Goal: Communication & Community: Answer question/provide support

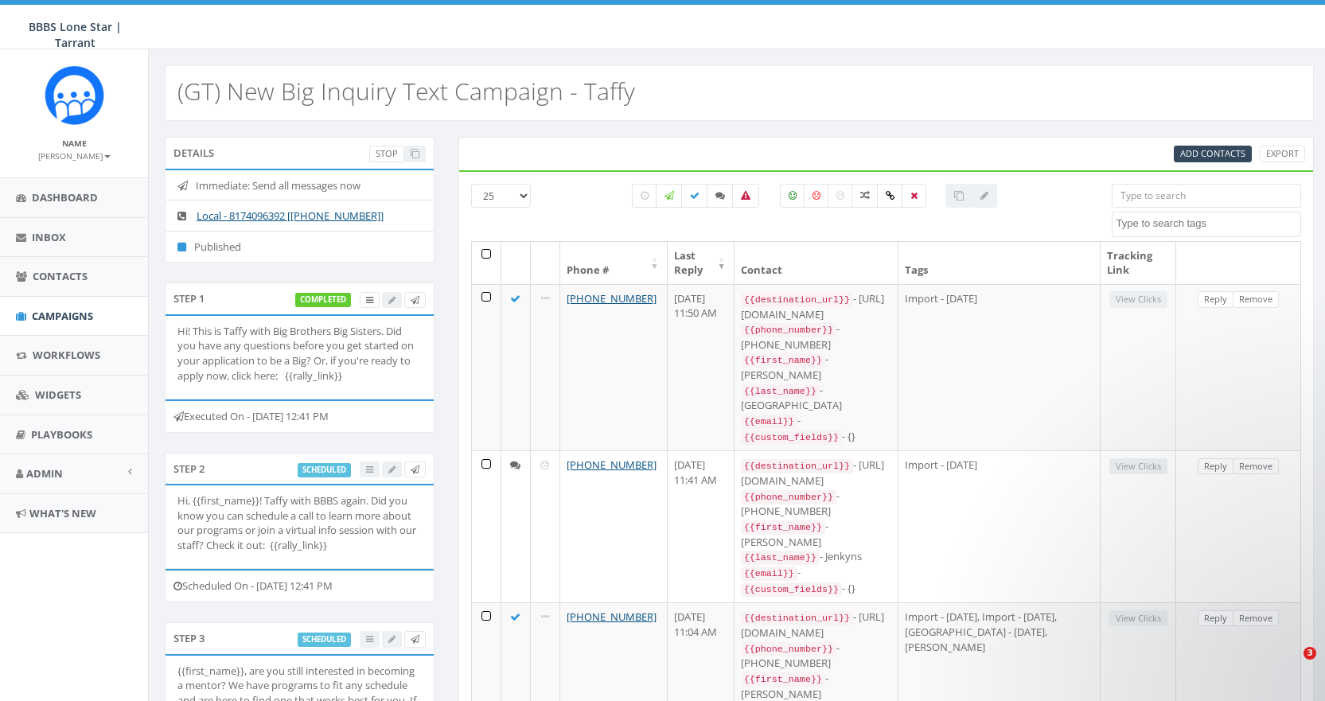
select select
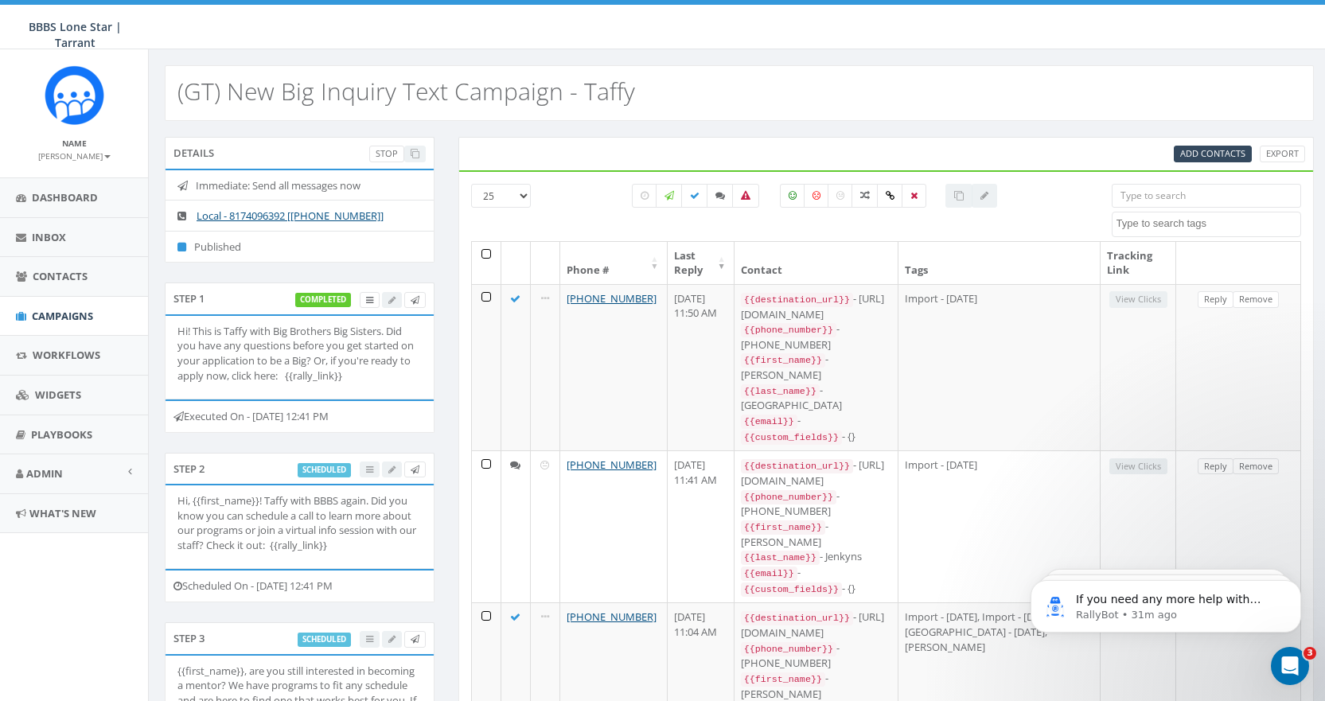
scroll to position [275, 0]
click at [59, 235] on span "Inbox" at bounding box center [49, 237] width 34 height 14
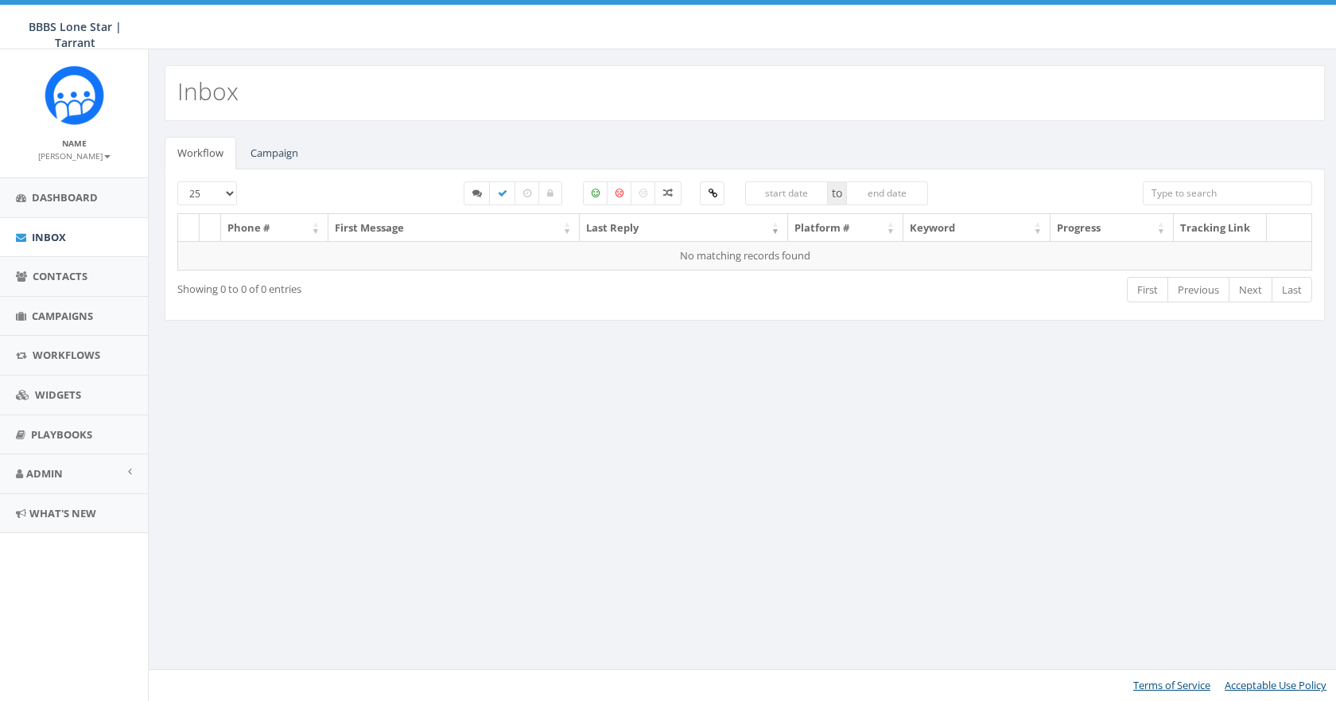
select select
click at [278, 145] on link "Campaign" at bounding box center [274, 153] width 73 height 33
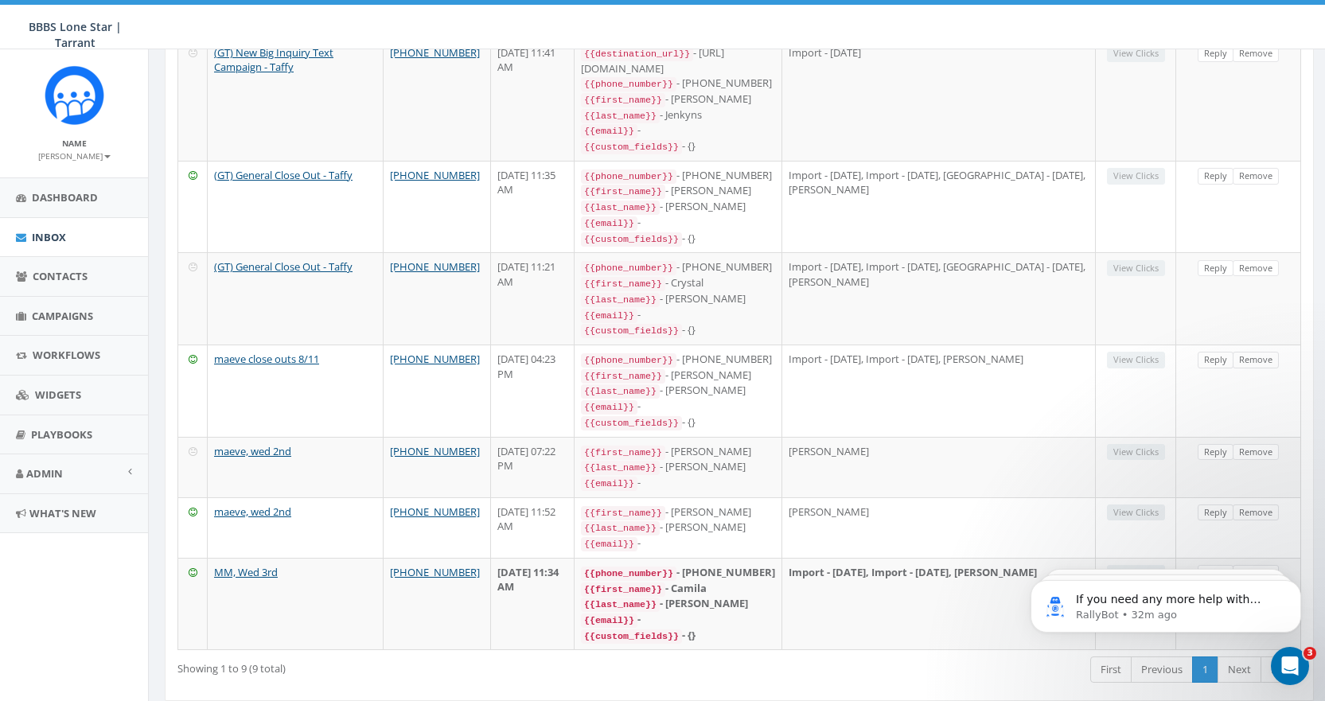
scroll to position [430, 0]
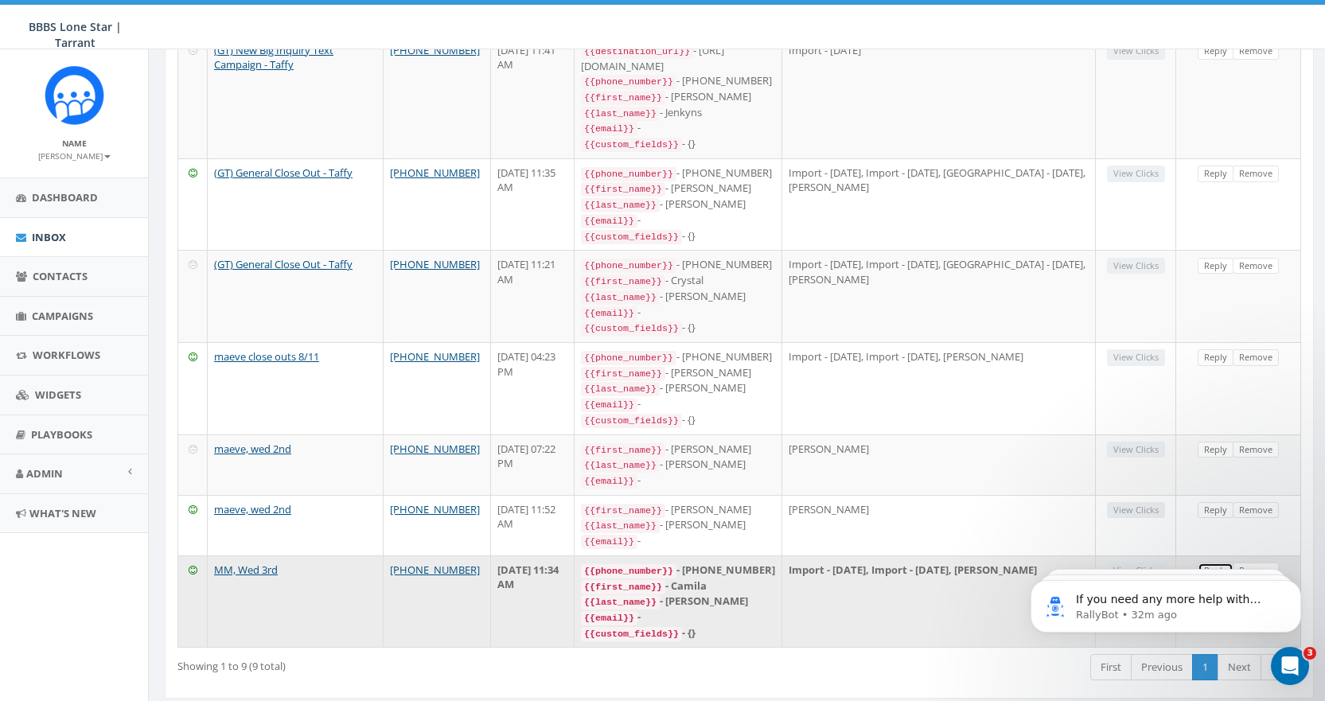
click at [1212, 562] on link "Reply" at bounding box center [1215, 570] width 36 height 17
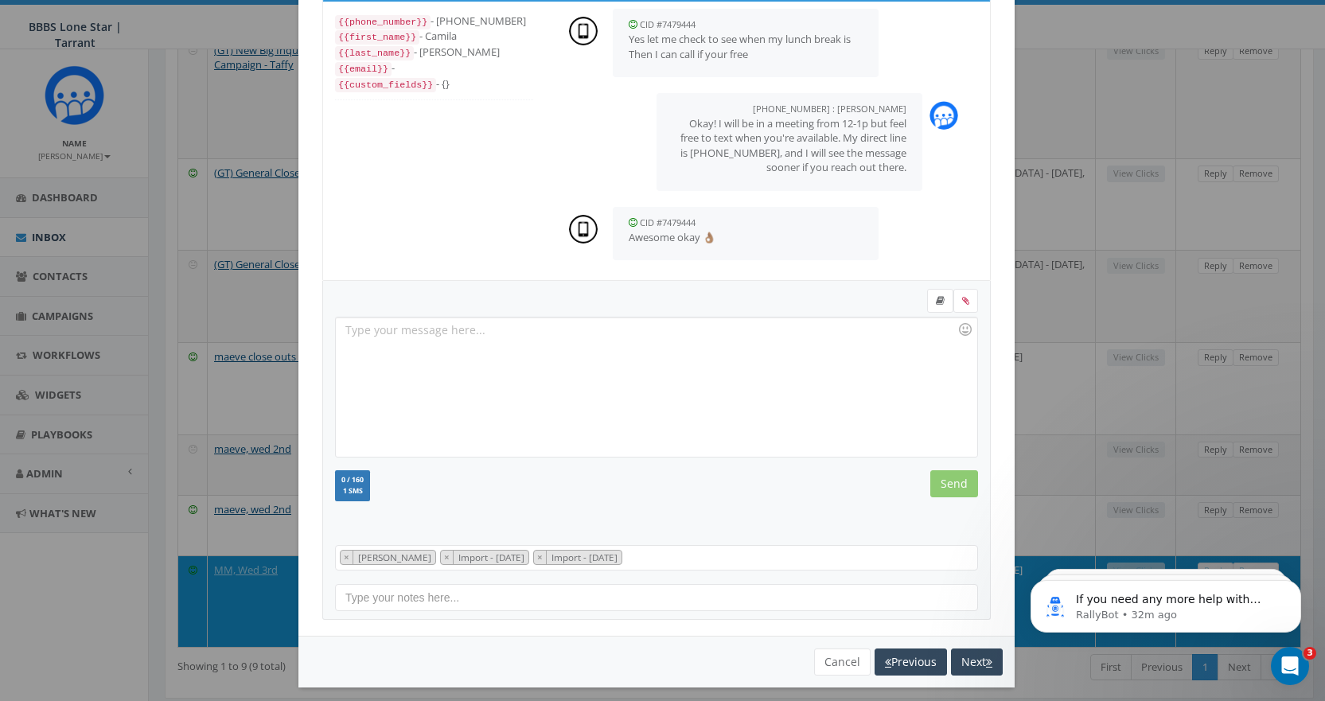
scroll to position [96, 0]
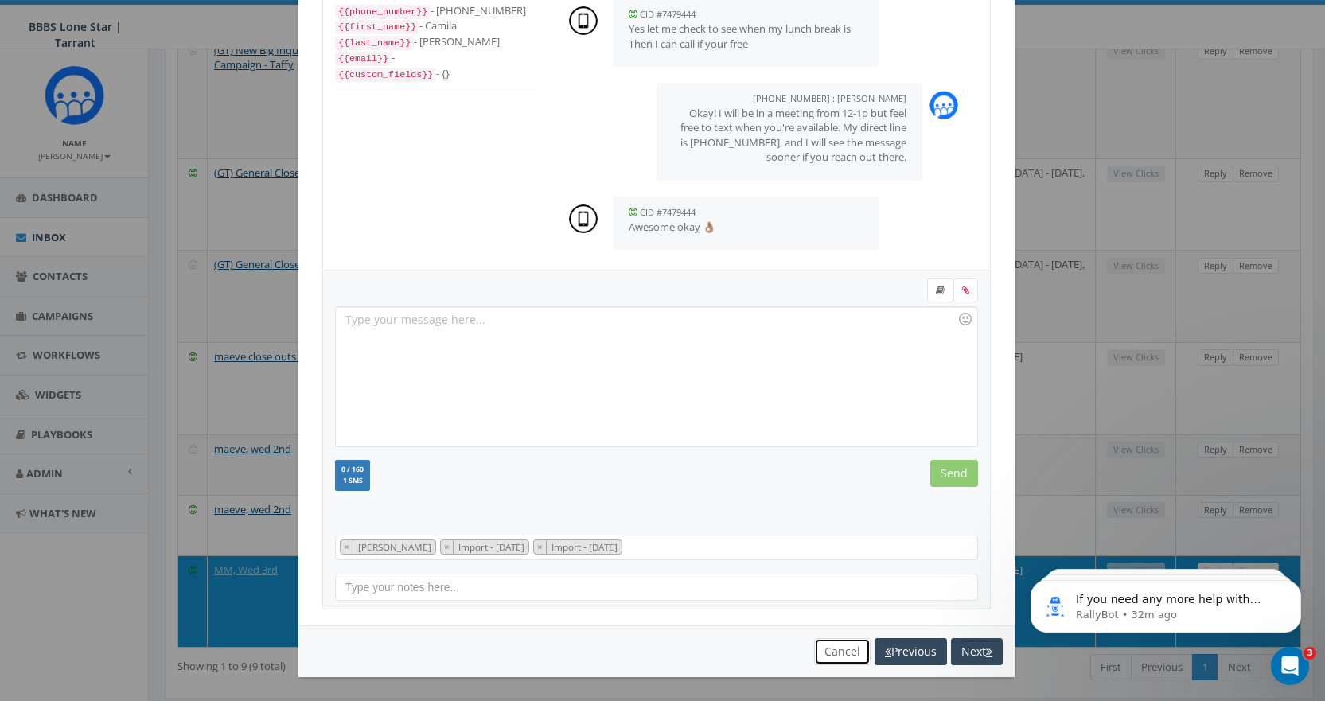
click at [828, 649] on button "Cancel" at bounding box center [842, 651] width 56 height 27
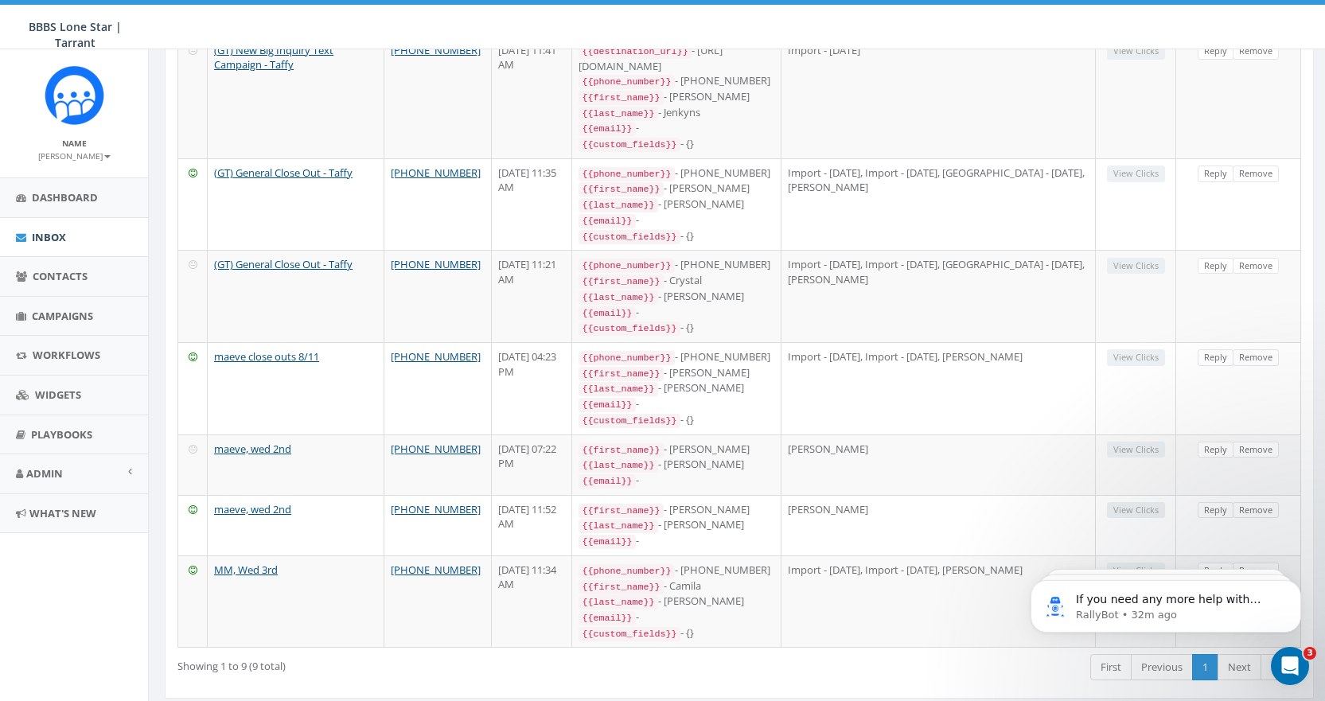
scroll to position [0, 0]
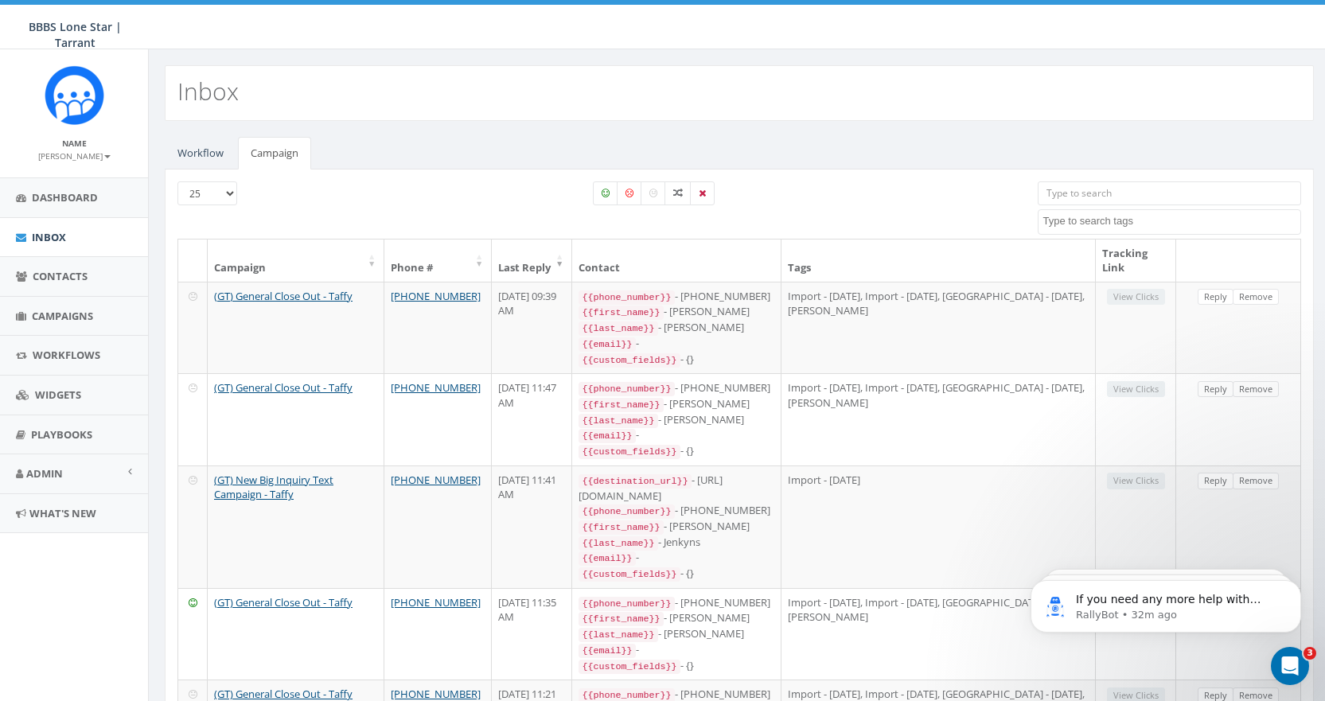
click at [91, 154] on small "[PERSON_NAME]" at bounding box center [74, 155] width 72 height 11
click at [99, 153] on small "[PERSON_NAME]" at bounding box center [74, 155] width 72 height 11
click at [417, 263] on th "Phone #" at bounding box center [437, 260] width 107 height 42
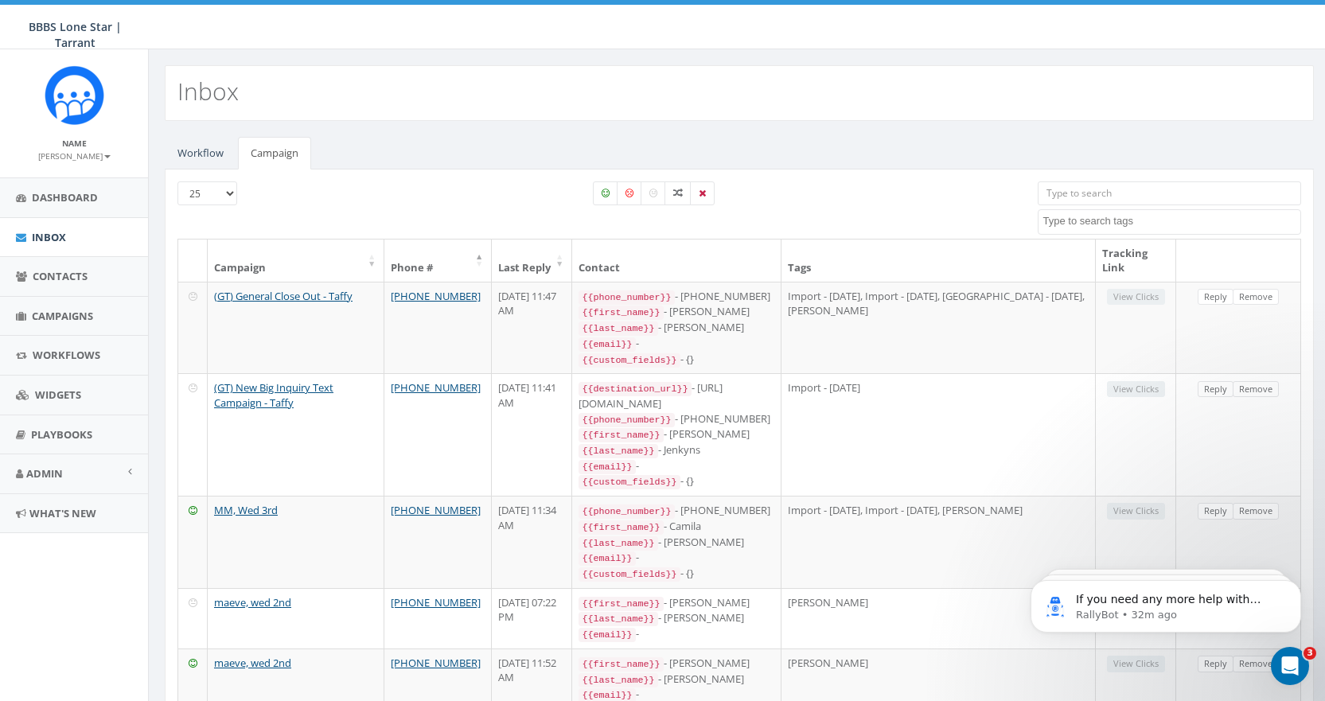
click at [417, 263] on th "Phone #" at bounding box center [437, 260] width 107 height 42
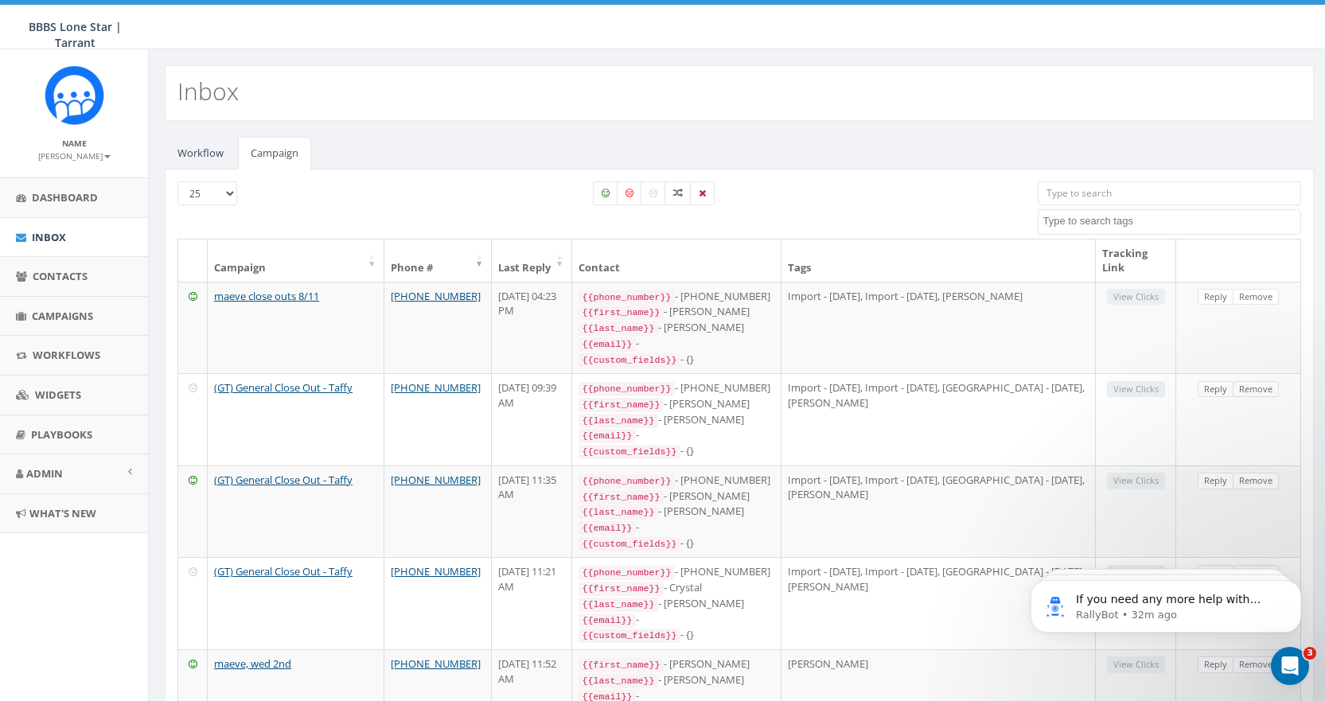
click at [333, 263] on th "Campaign" at bounding box center [296, 260] width 177 height 42
click at [523, 262] on th "Last Reply" at bounding box center [532, 260] width 80 height 42
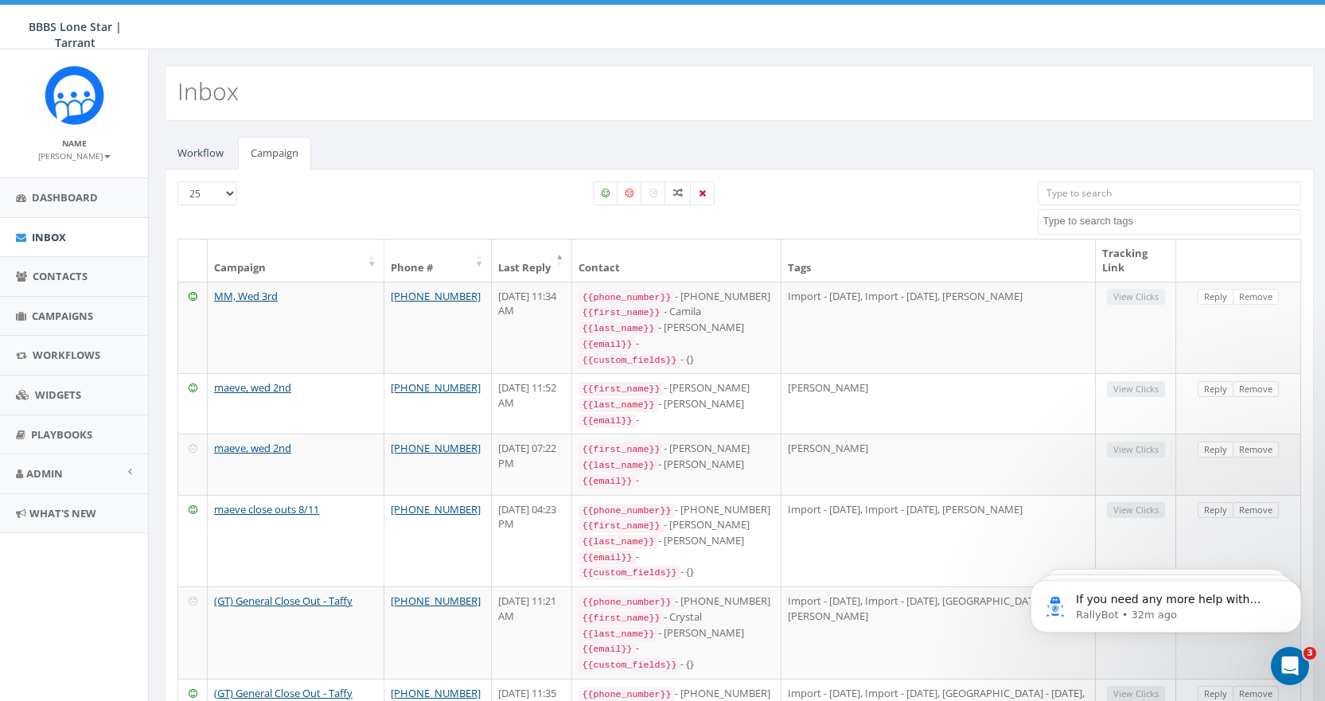
click at [523, 262] on th "Last Reply" at bounding box center [532, 260] width 80 height 42
